Goal: Information Seeking & Learning: Learn about a topic

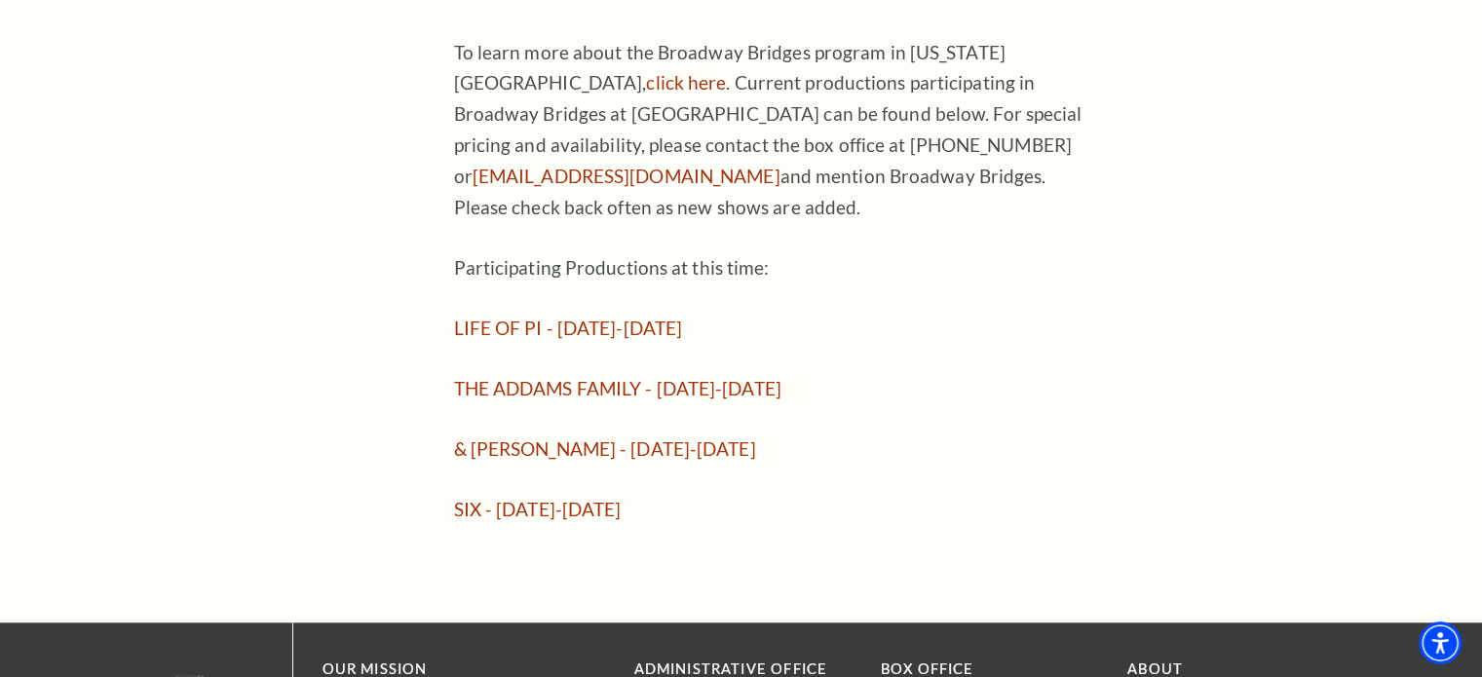
scroll to position [1551, 0]
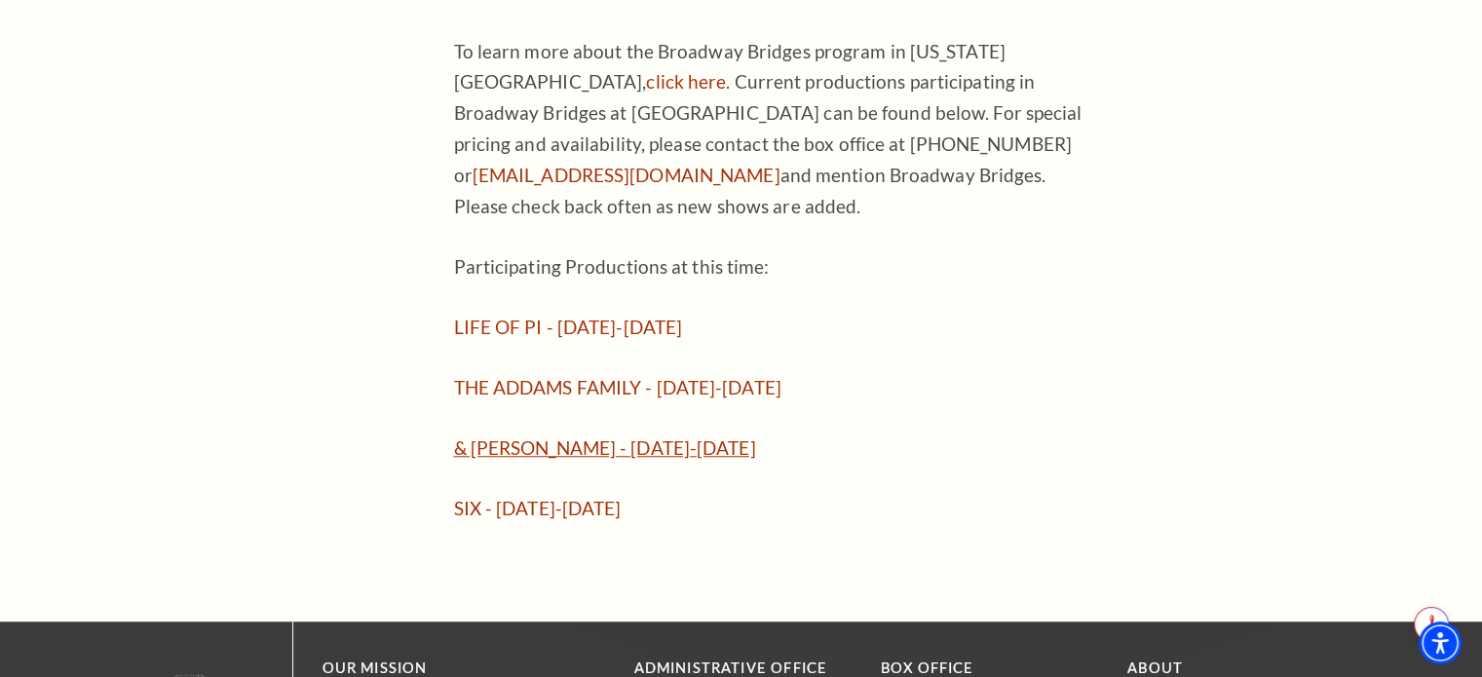
click at [669, 436] on link "& JULIET - November 12-16, 2025" at bounding box center [605, 447] width 302 height 22
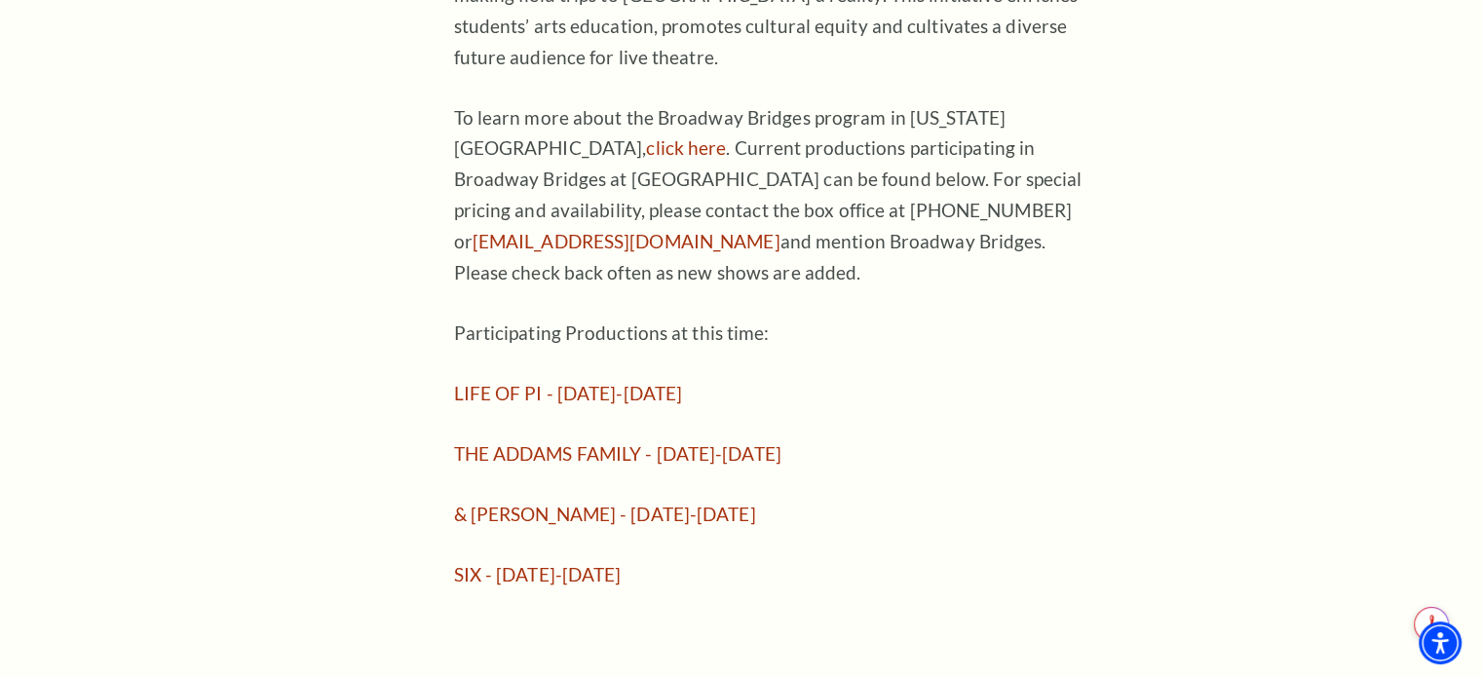
scroll to position [1487, 0]
click at [674, 380] on link "LIFE OF PI - September 23-28, 2025" at bounding box center [568, 391] width 229 height 22
click at [594, 564] on link "SIX - February 10-15, 2026" at bounding box center [538, 575] width 168 height 22
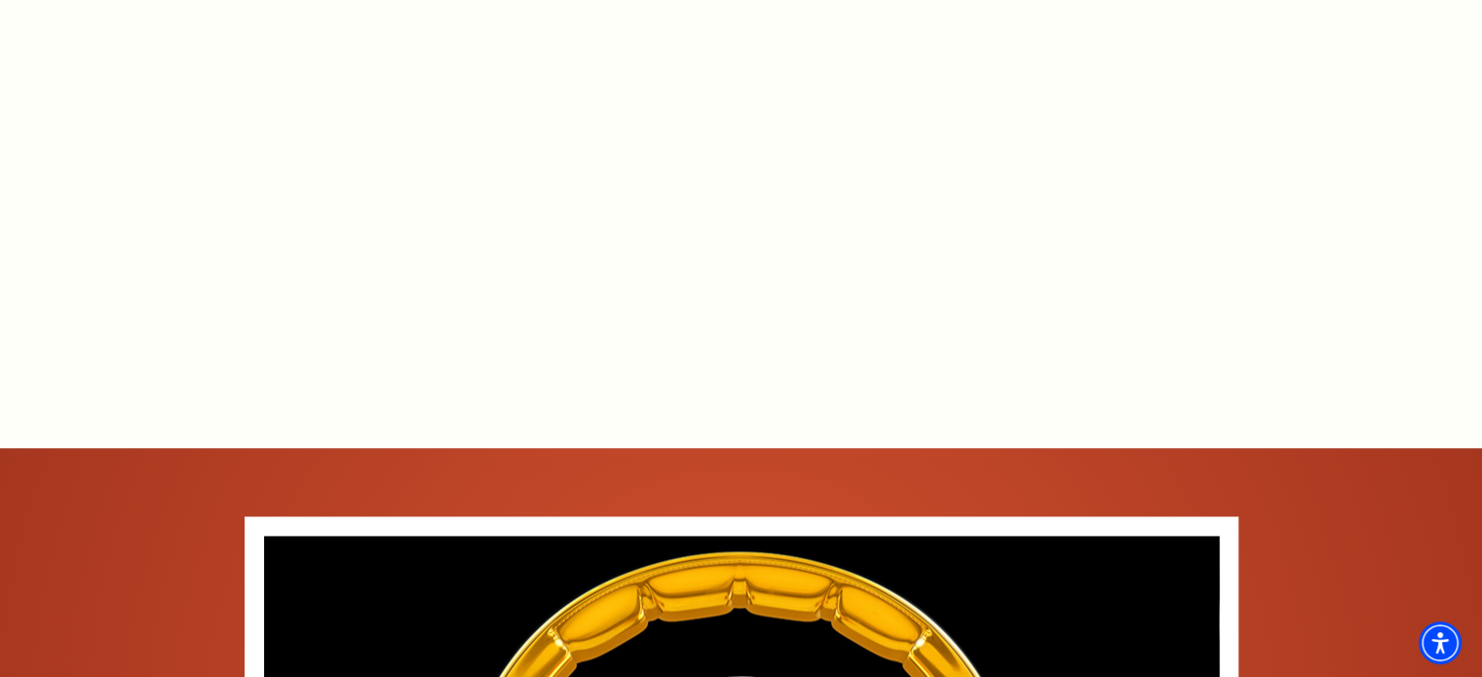
scroll to position [2372, 0]
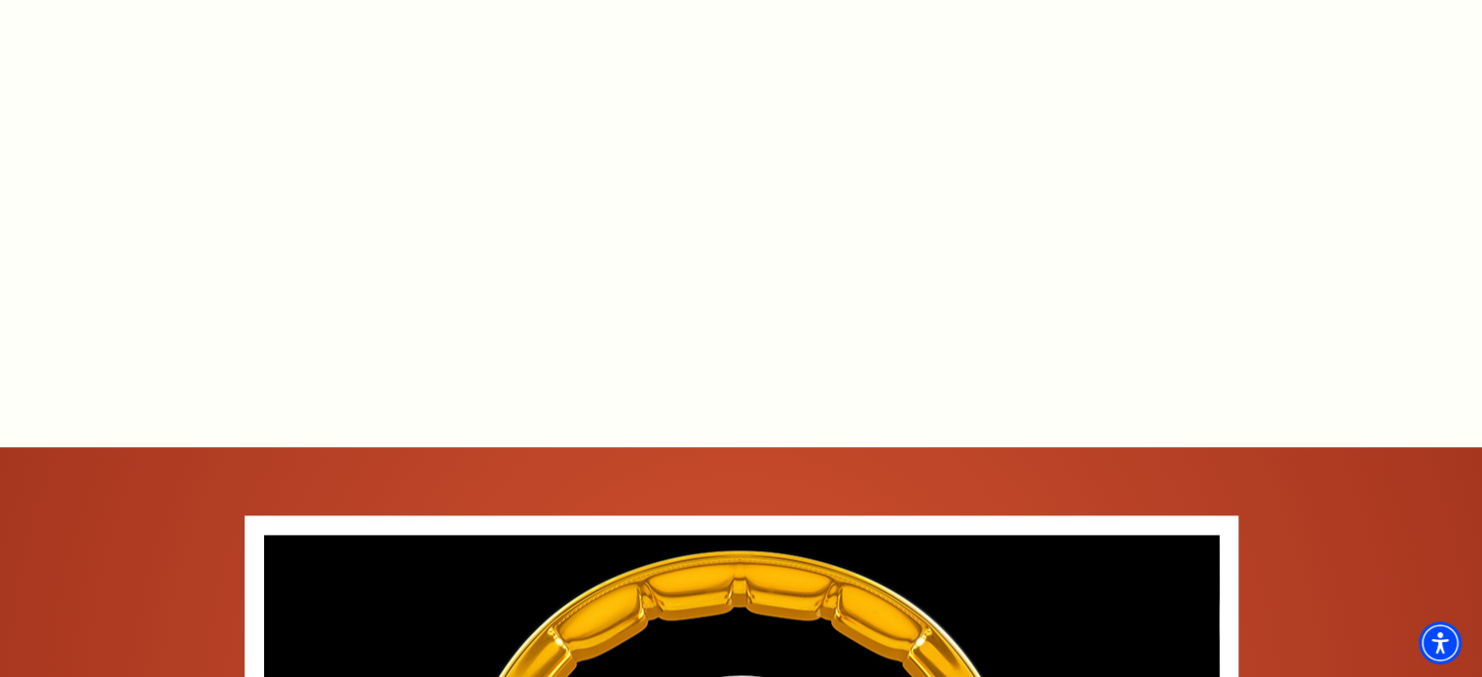
drag, startPoint x: 1142, startPoint y: 295, endPoint x: 994, endPoint y: 364, distance: 163.4
click at [994, 364] on div "Connect with us on Tickets & Events / & Juliet Overview [DATE]-[DATE] Created b…" at bounding box center [741, 639] width 1482 height 3677
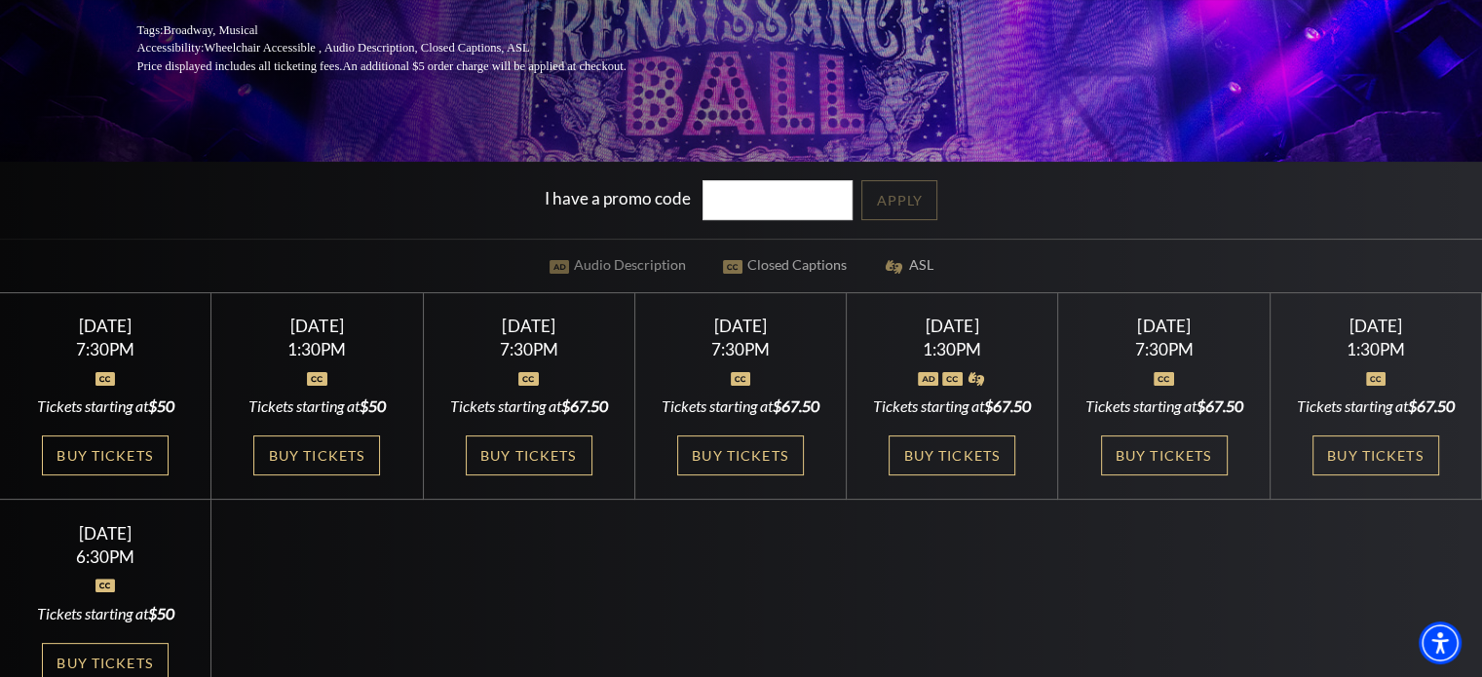
scroll to position [224, 0]
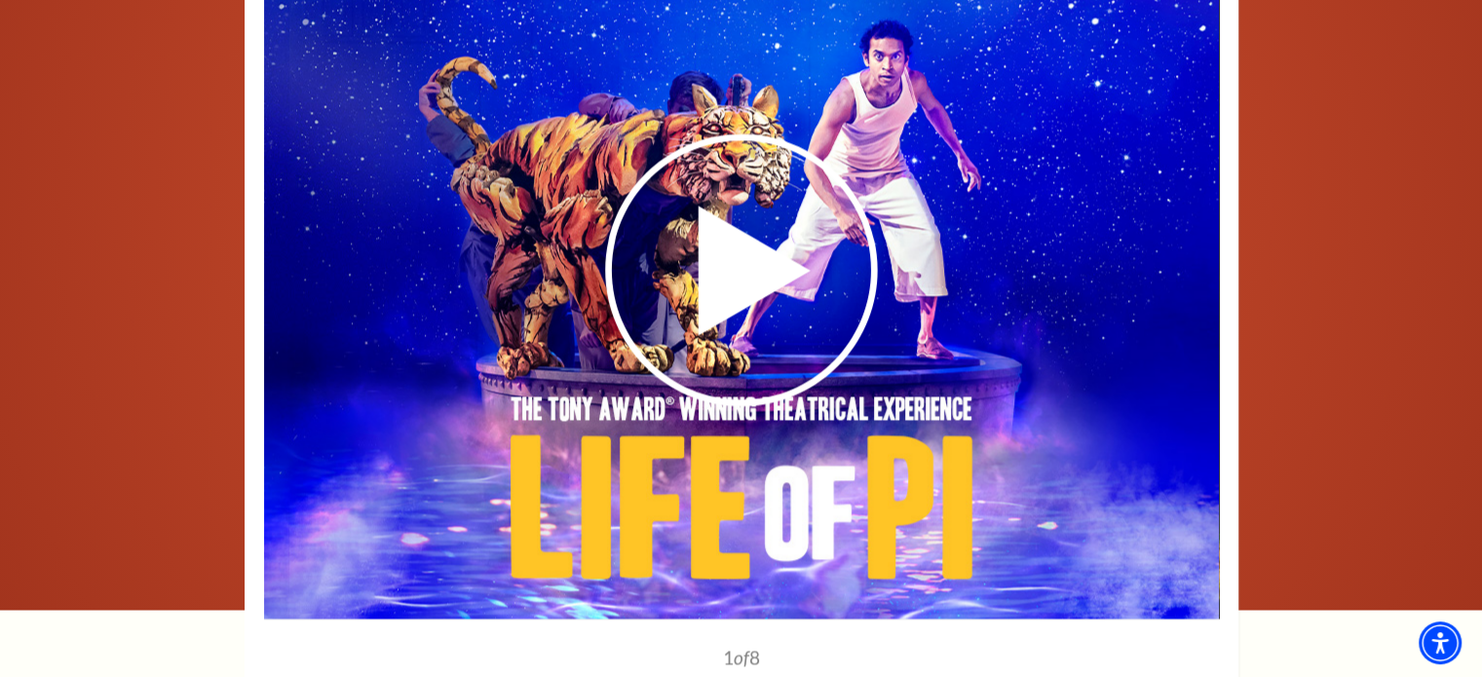
scroll to position [2940, 0]
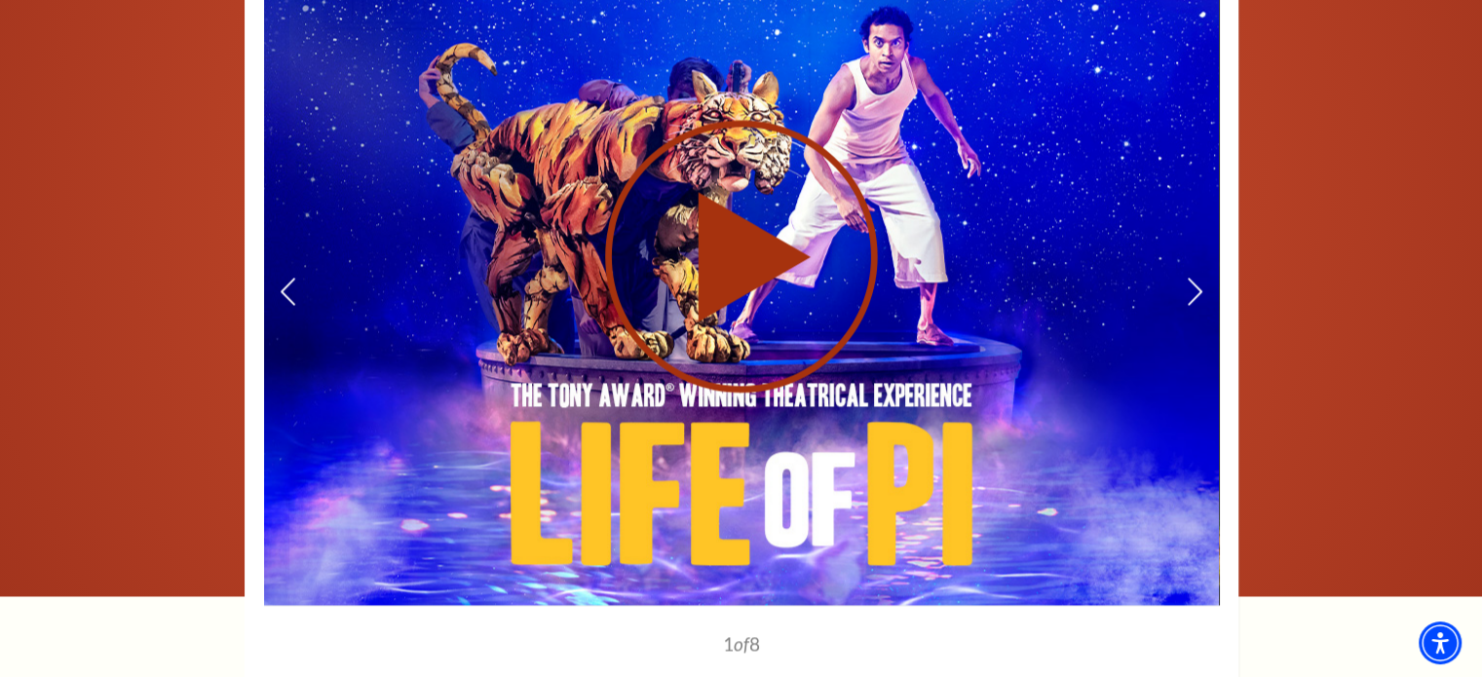
click at [740, 244] on use at bounding box center [741, 256] width 273 height 273
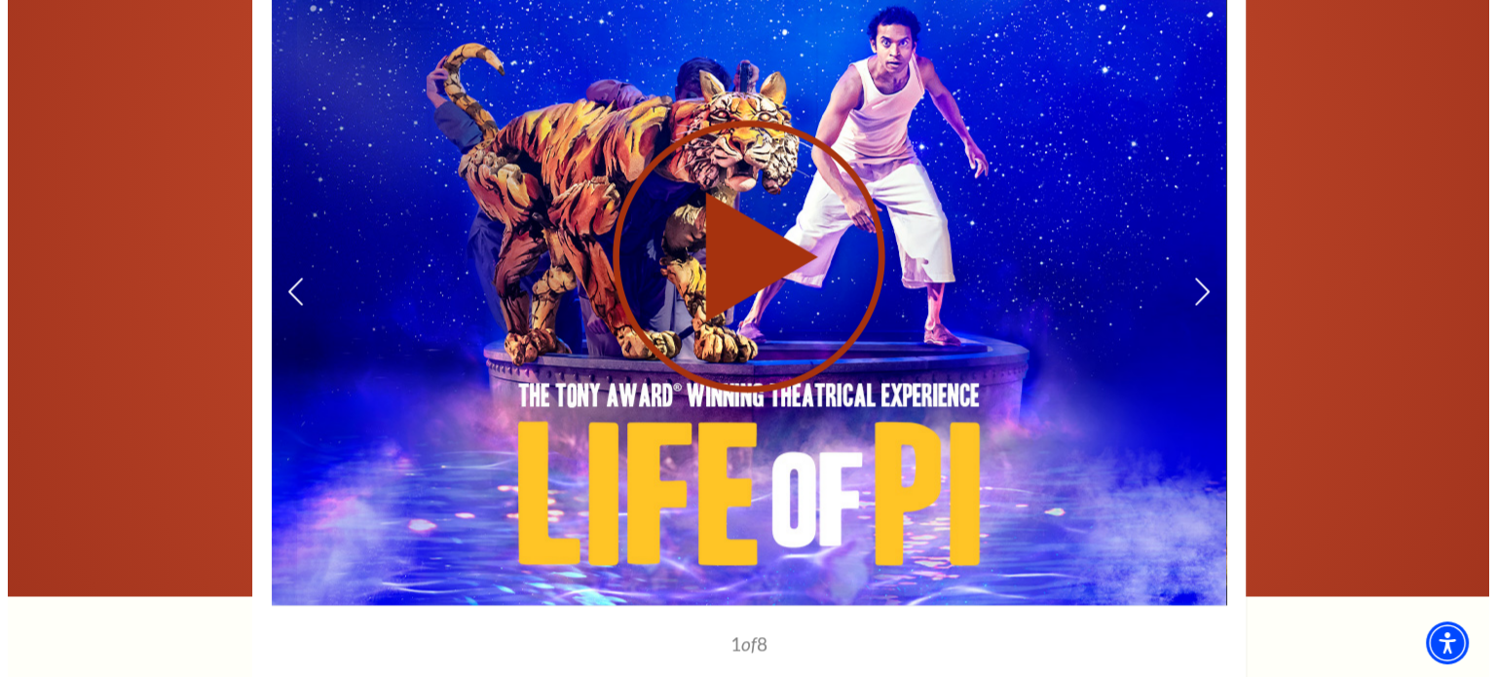
scroll to position [2919, 0]
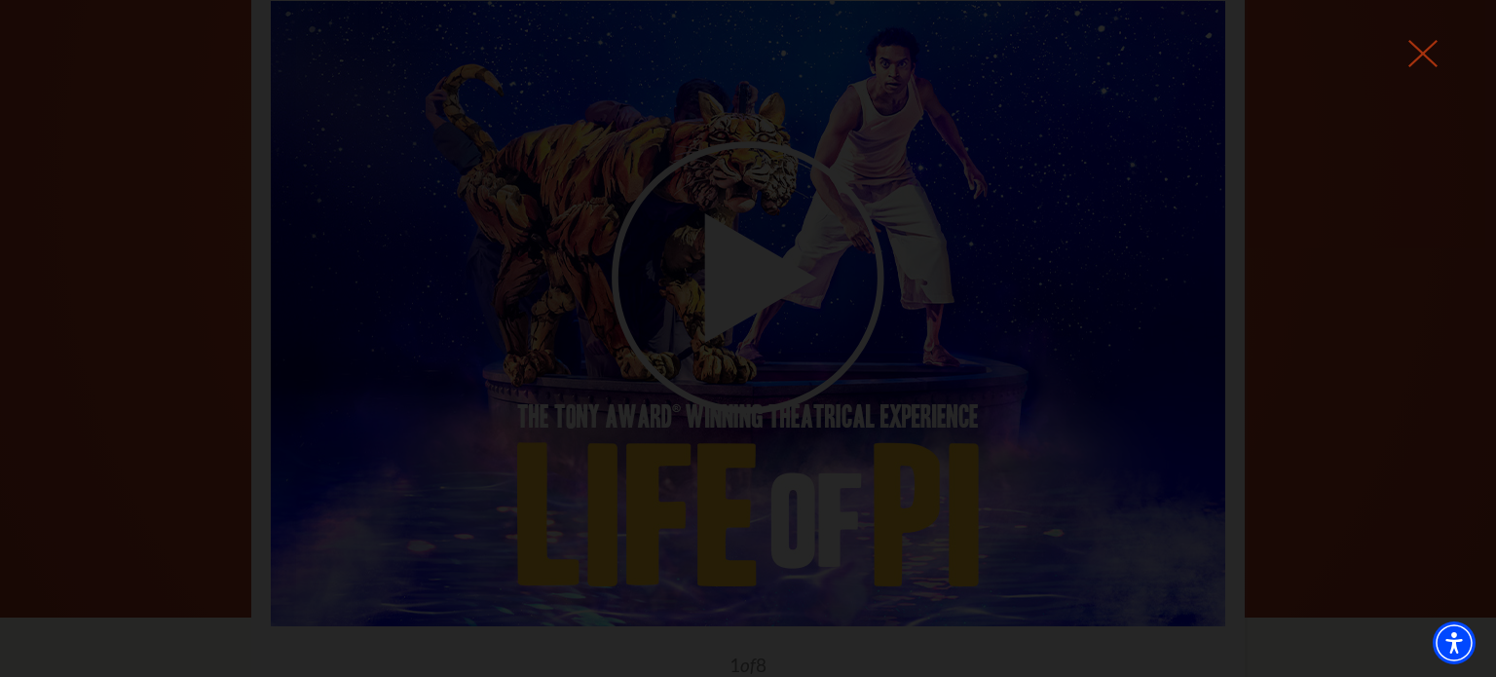
click at [1437, 47] on icon at bounding box center [1423, 53] width 29 height 29
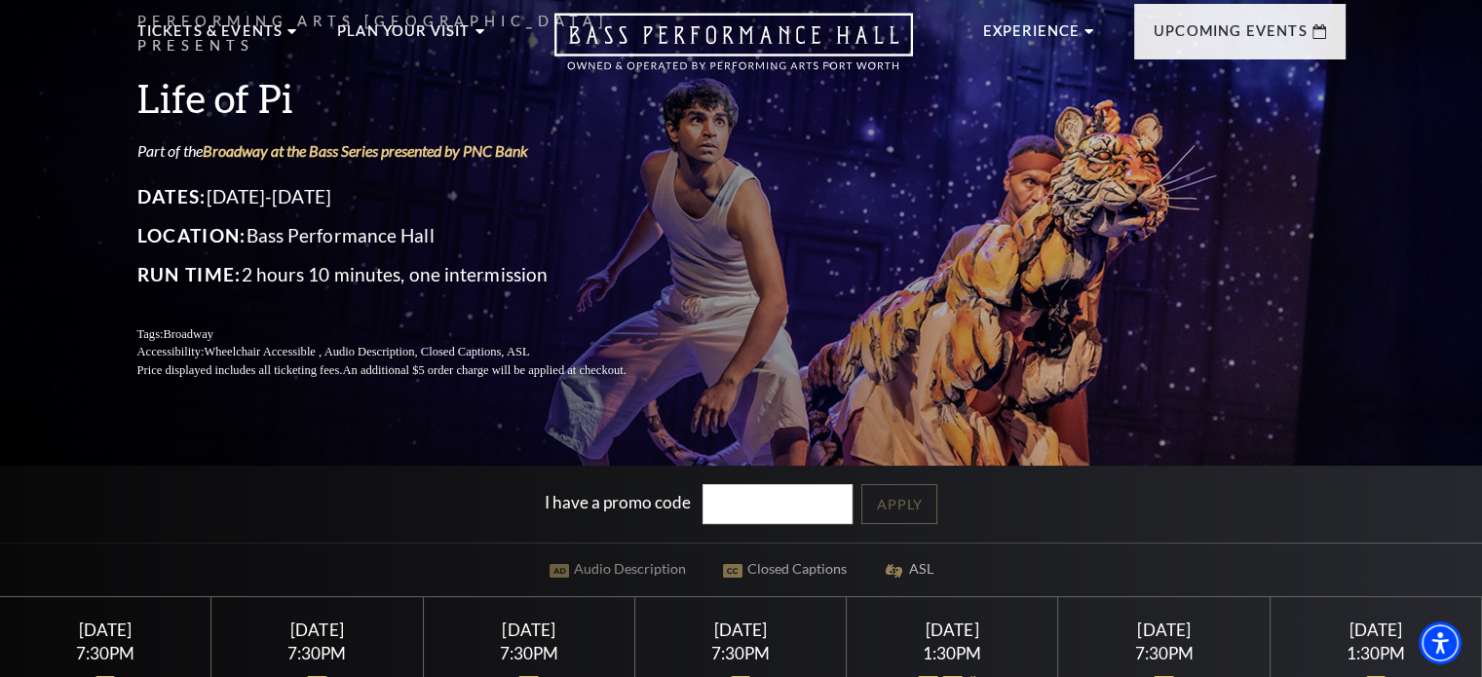
scroll to position [0, 0]
